Goal: Understand process/instructions: Learn how to perform a task or action

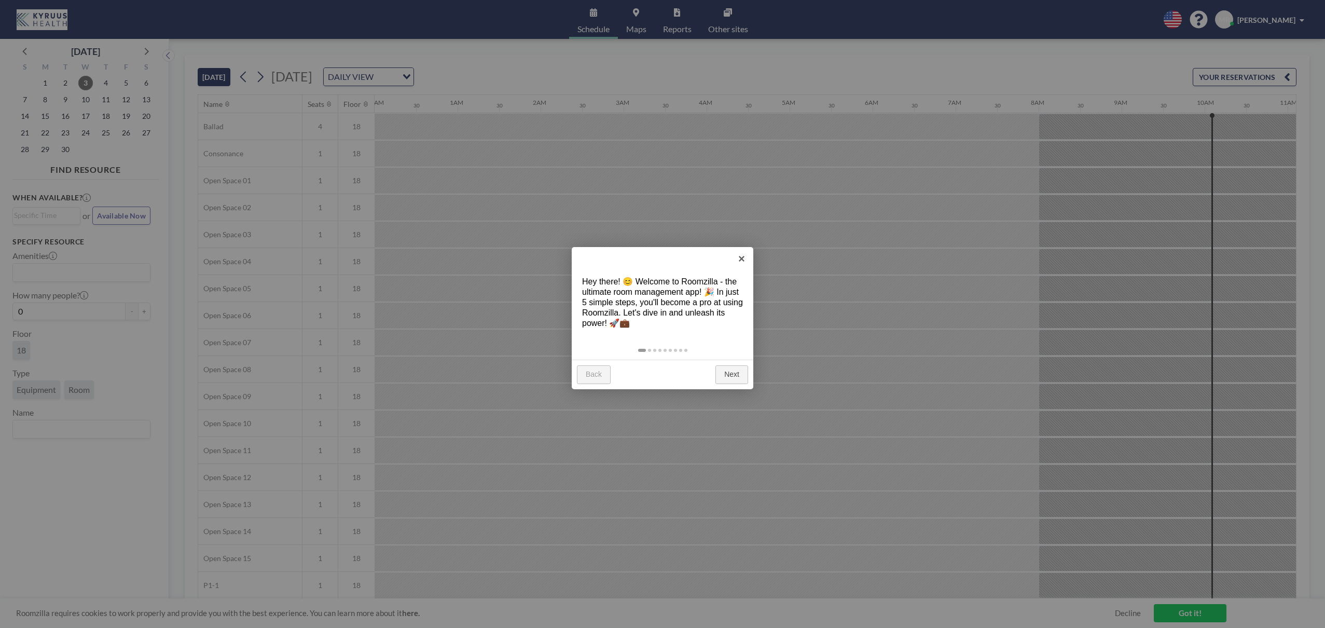
scroll to position [0, 789]
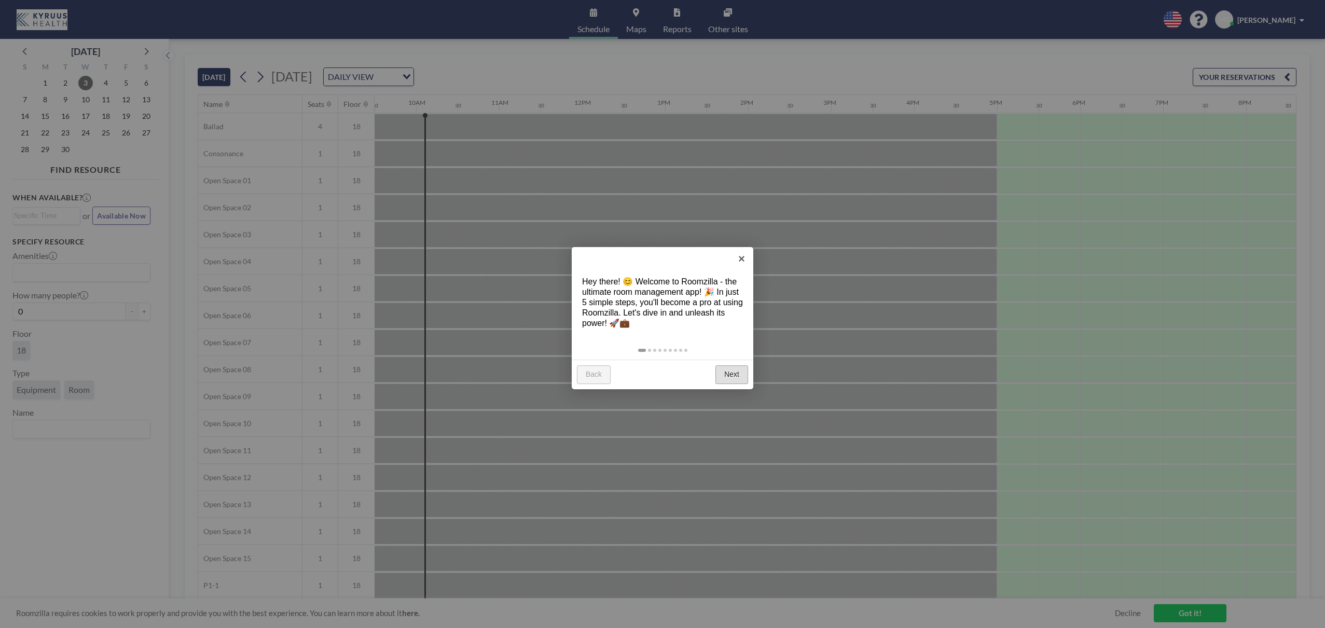
click at [728, 381] on link "Next" at bounding box center [731, 374] width 33 height 19
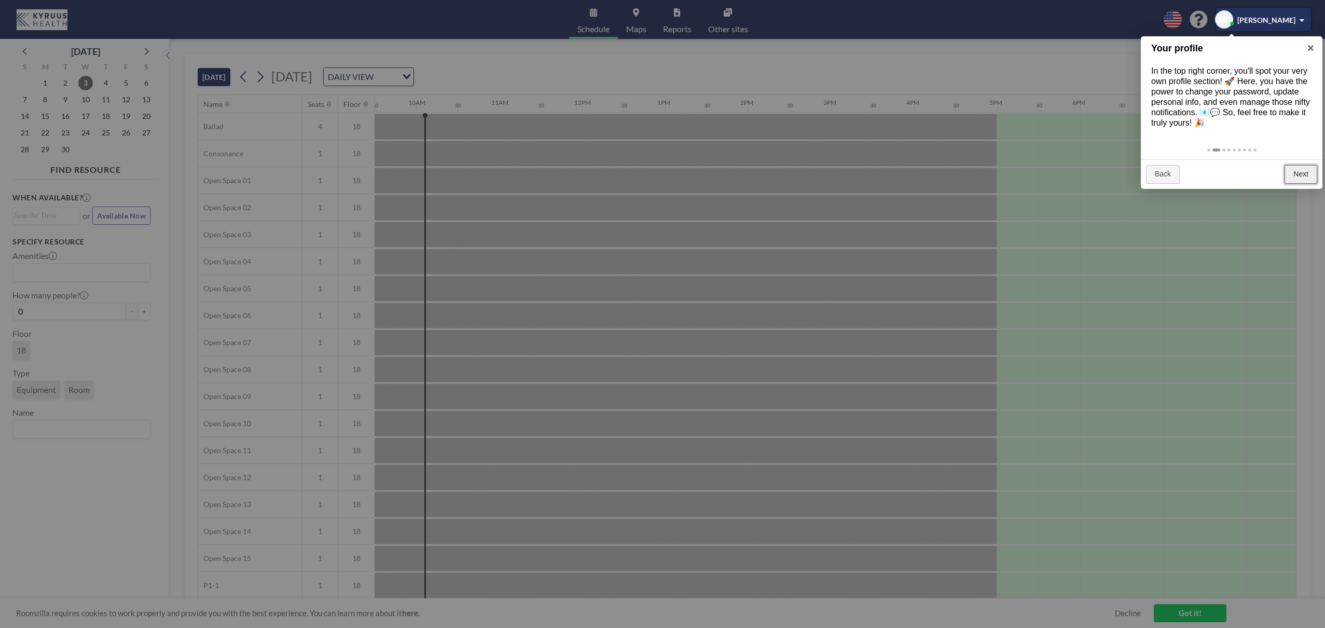
click at [1299, 182] on link "Next" at bounding box center [1301, 174] width 33 height 19
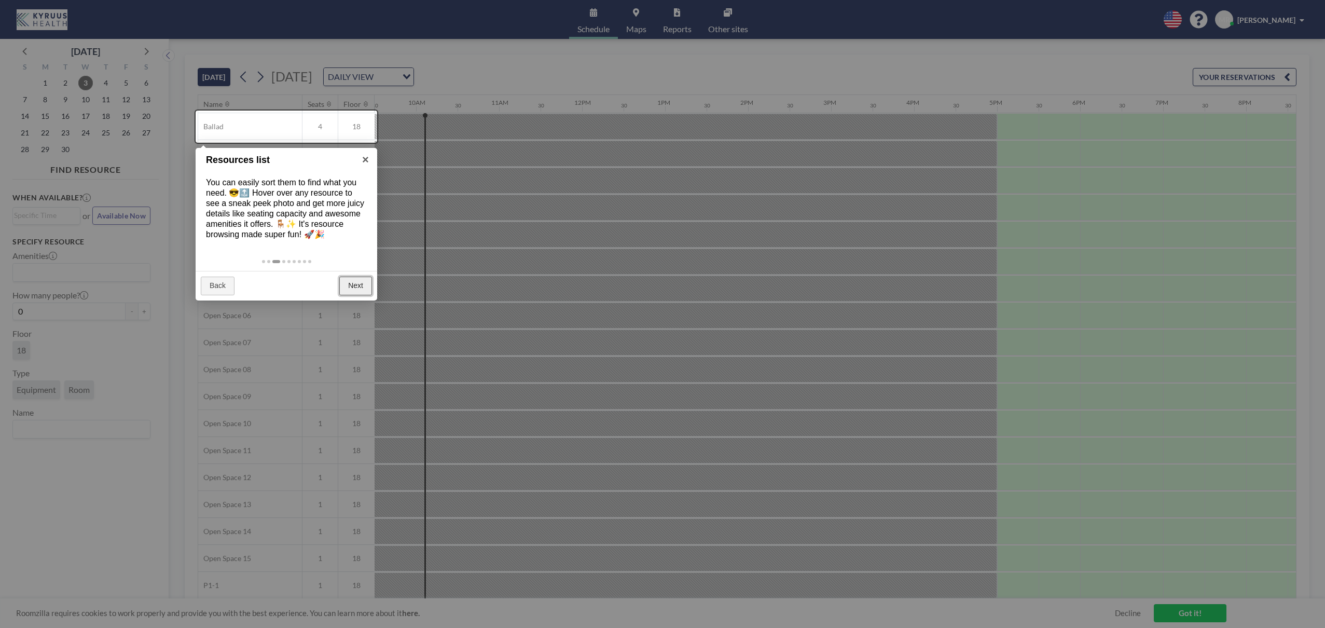
click at [356, 285] on link "Next" at bounding box center [355, 286] width 33 height 19
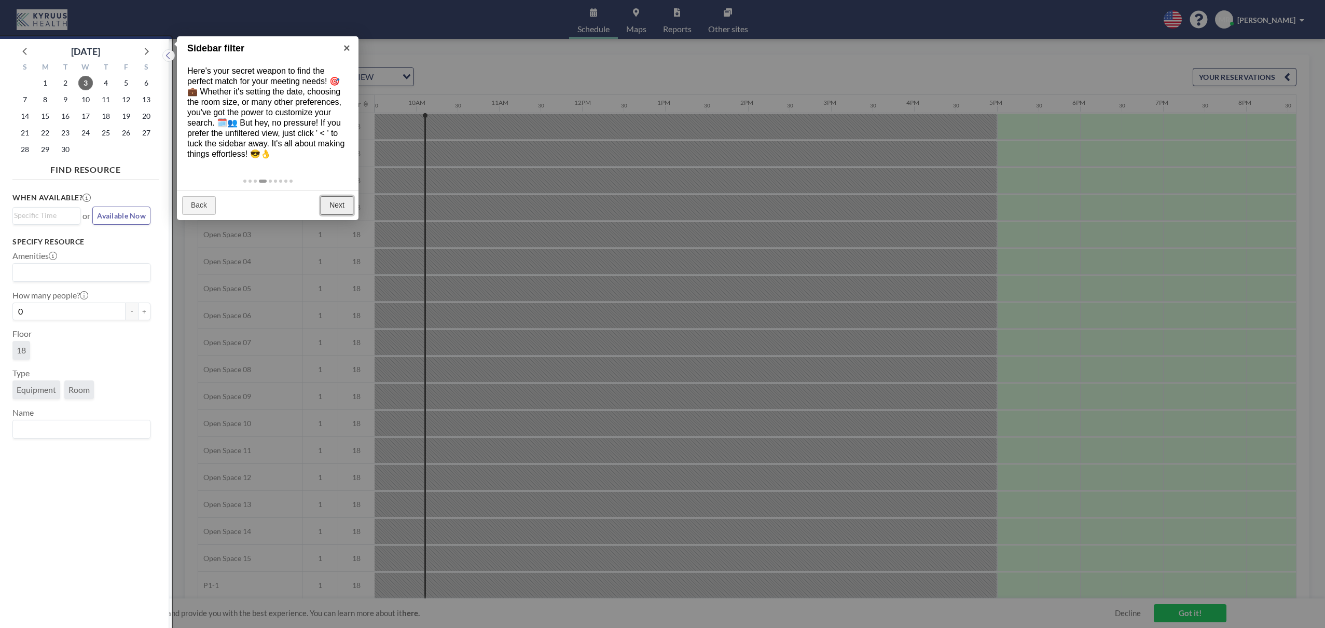
scroll to position [3, 0]
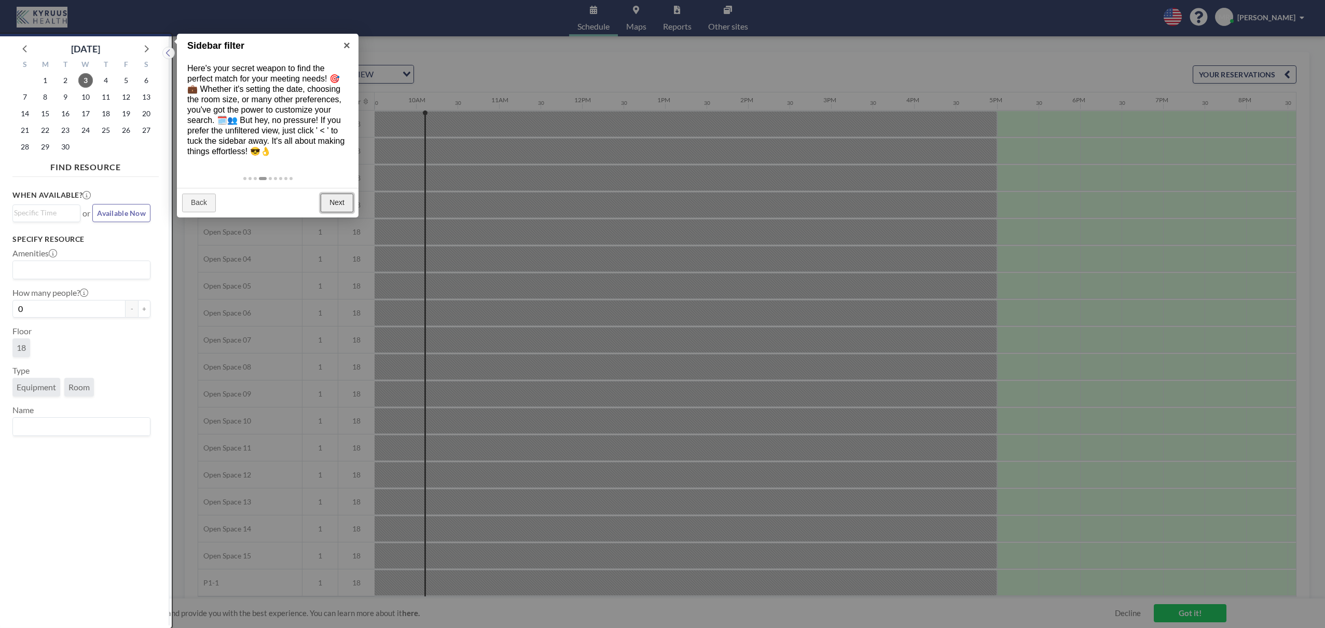
click at [339, 204] on link "Next" at bounding box center [337, 203] width 33 height 19
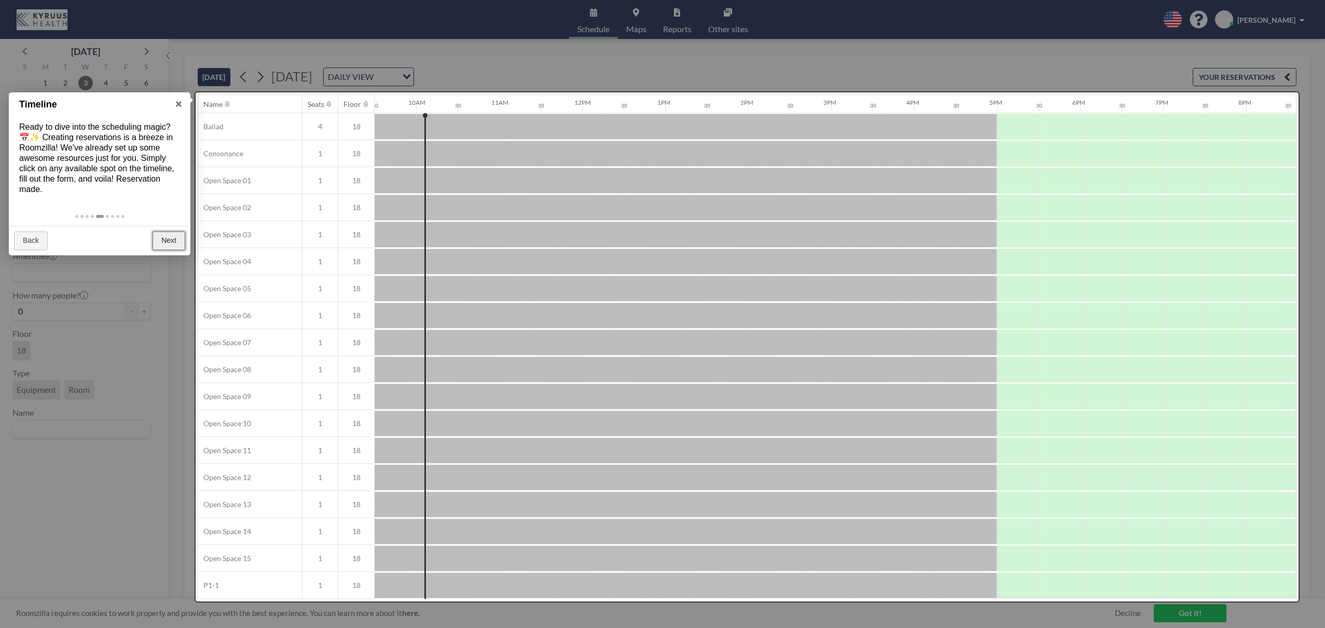
click at [164, 234] on link "Next" at bounding box center [169, 240] width 33 height 19
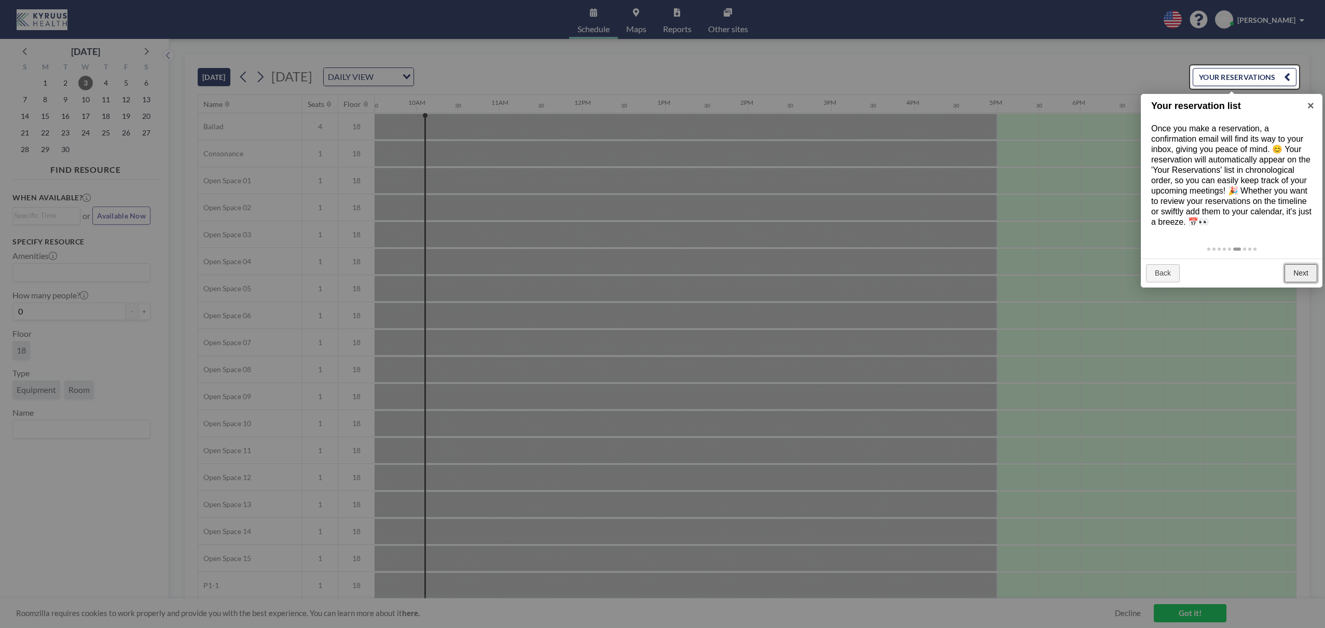
click at [1310, 271] on link "Next" at bounding box center [1301, 273] width 33 height 19
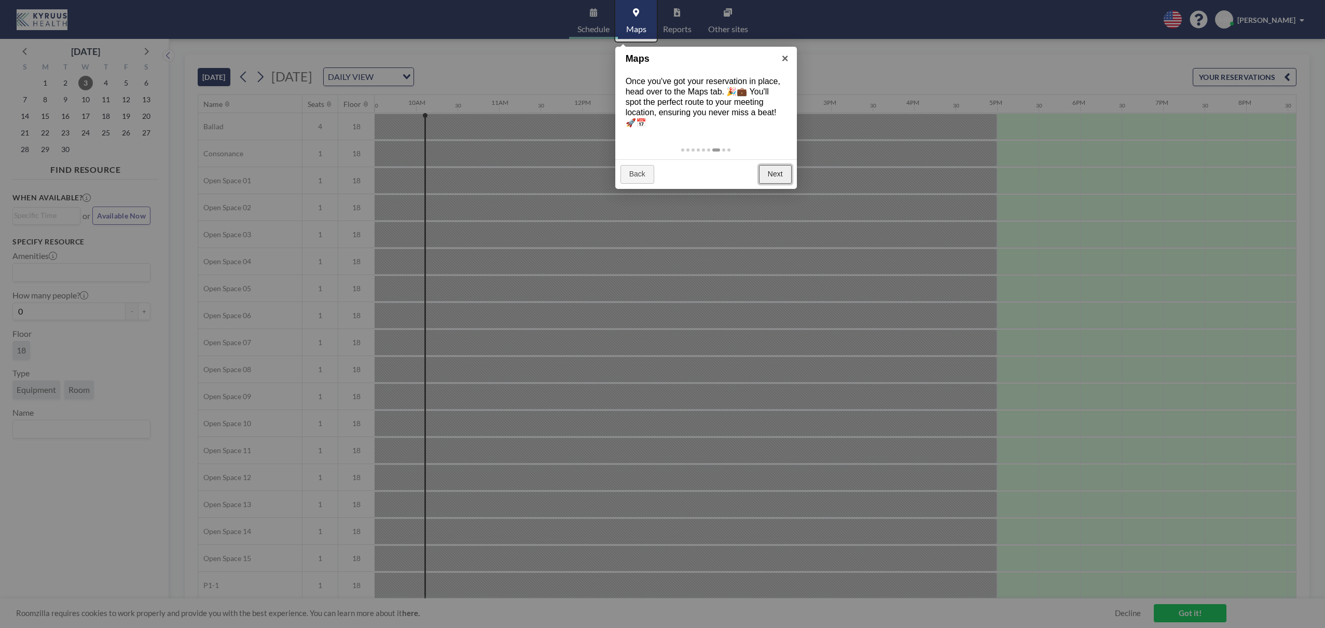
click at [763, 171] on link "Next" at bounding box center [775, 174] width 33 height 19
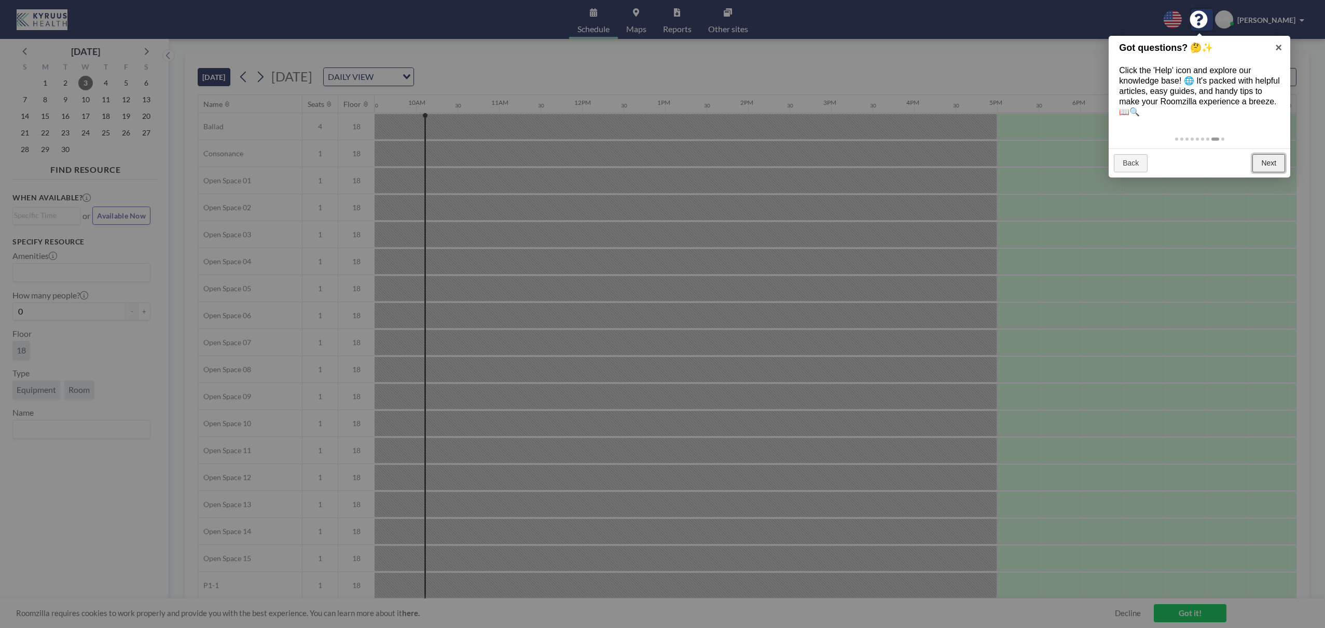
click at [1265, 164] on link "Next" at bounding box center [1268, 163] width 33 height 19
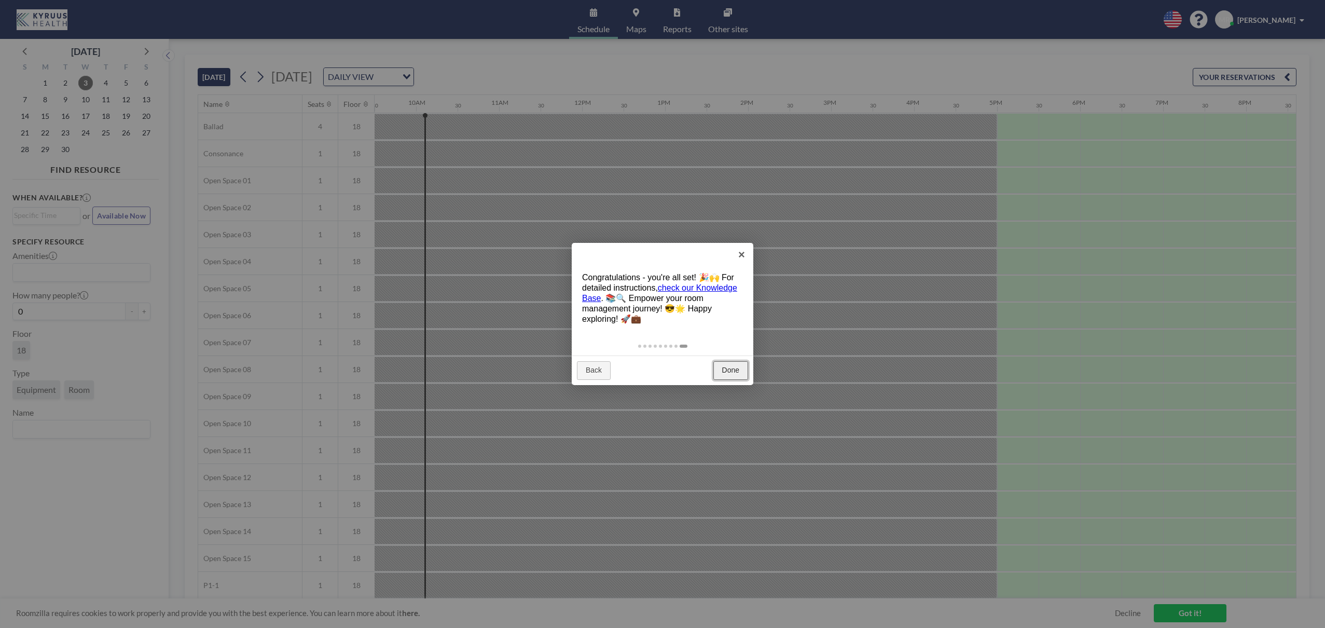
click at [727, 371] on link "Done" at bounding box center [730, 370] width 35 height 19
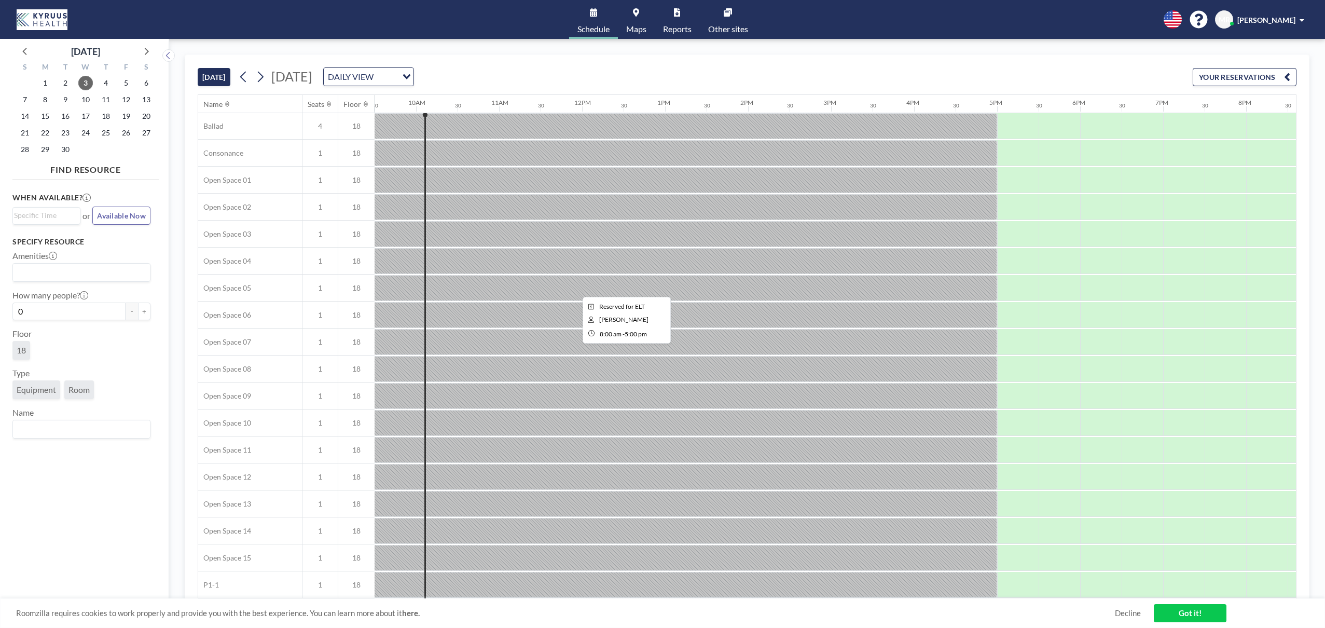
scroll to position [0, 789]
click at [1191, 613] on link "Got it!" at bounding box center [1190, 613] width 73 height 18
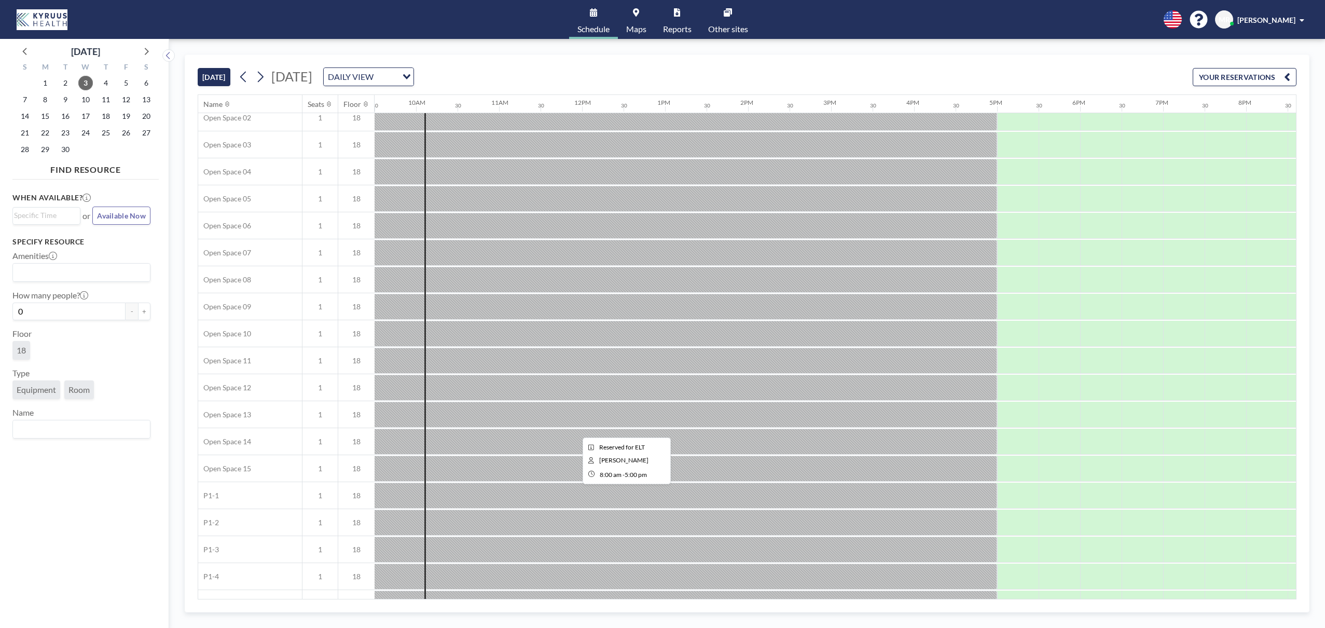
scroll to position [275, 789]
click at [48, 99] on span "8" at bounding box center [45, 99] width 15 height 15
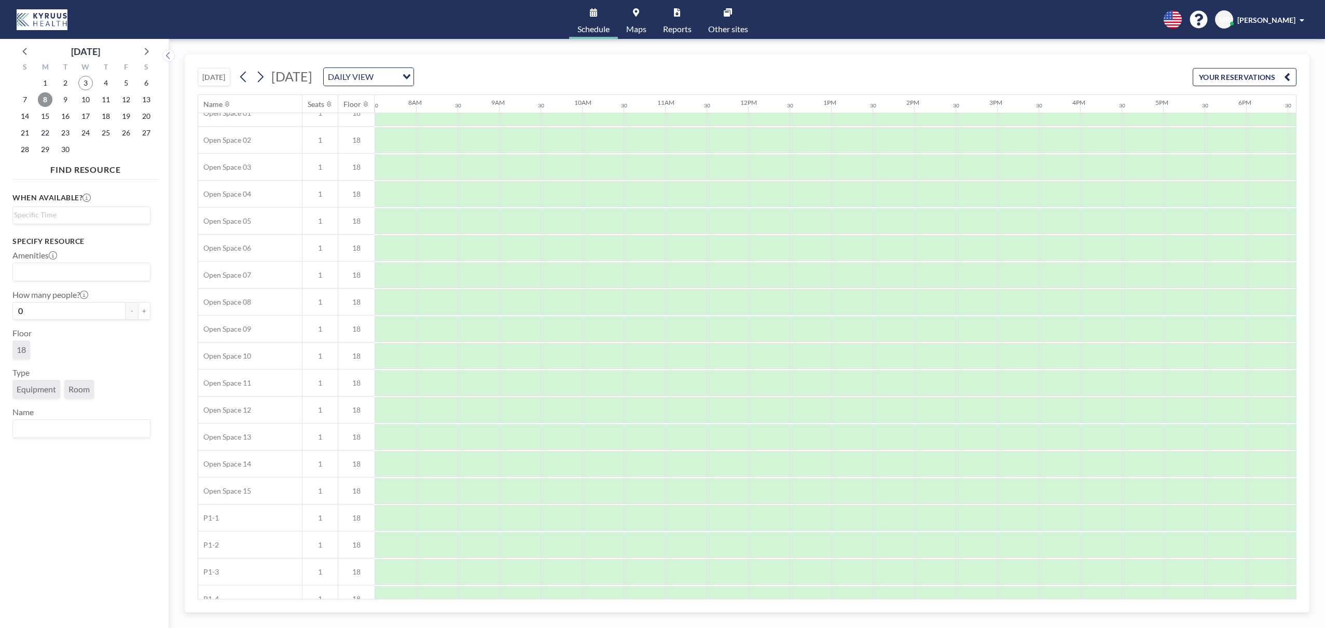
scroll to position [0, 623]
